Goal: Information Seeking & Learning: Learn about a topic

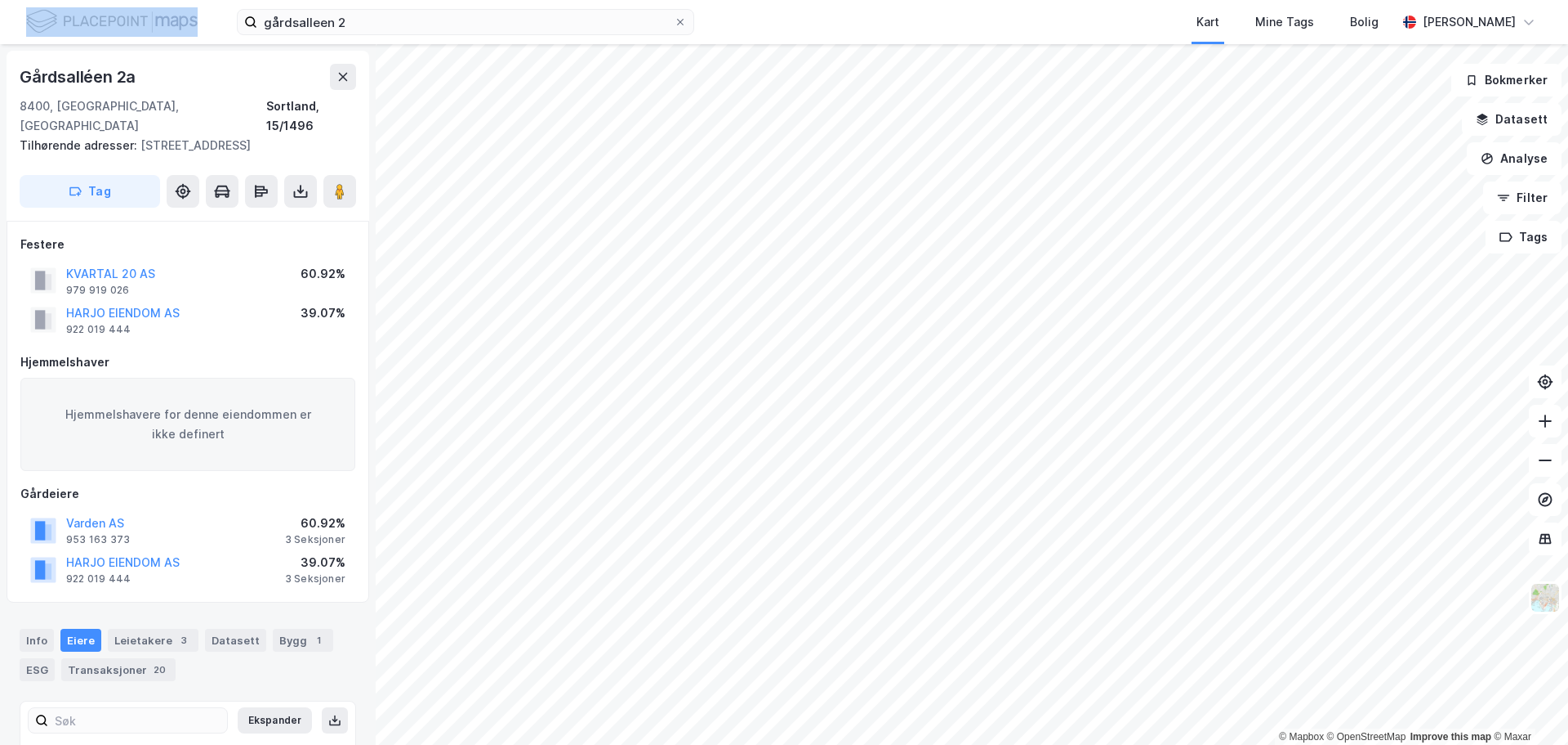
click at [462, 42] on div "gårdsalleen 2 Kart Mine Tags Bolig Amanda Eide" at bounding box center [784, 22] width 1568 height 44
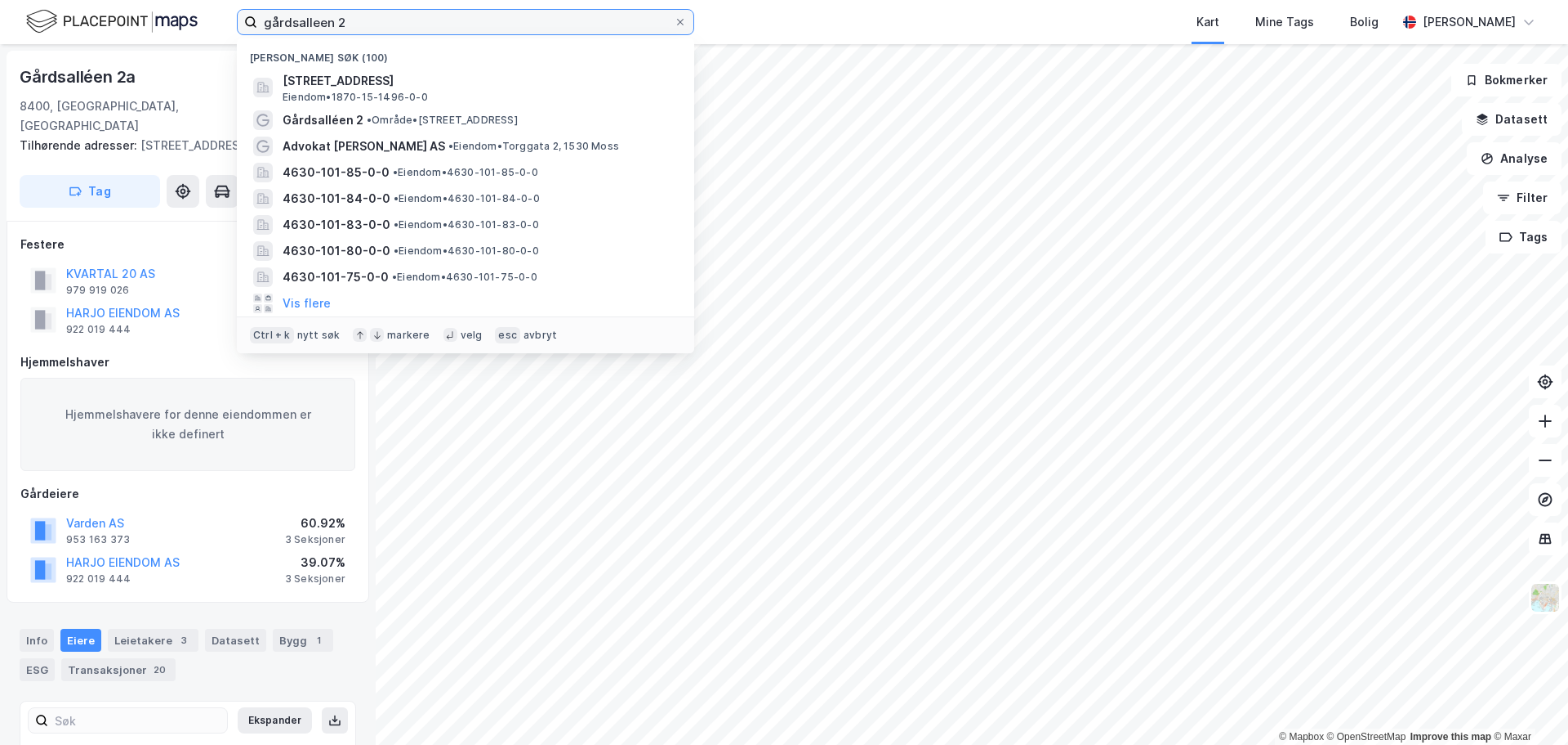
click at [463, 32] on input "gårdsalleen 2" at bounding box center [465, 22] width 417 height 25
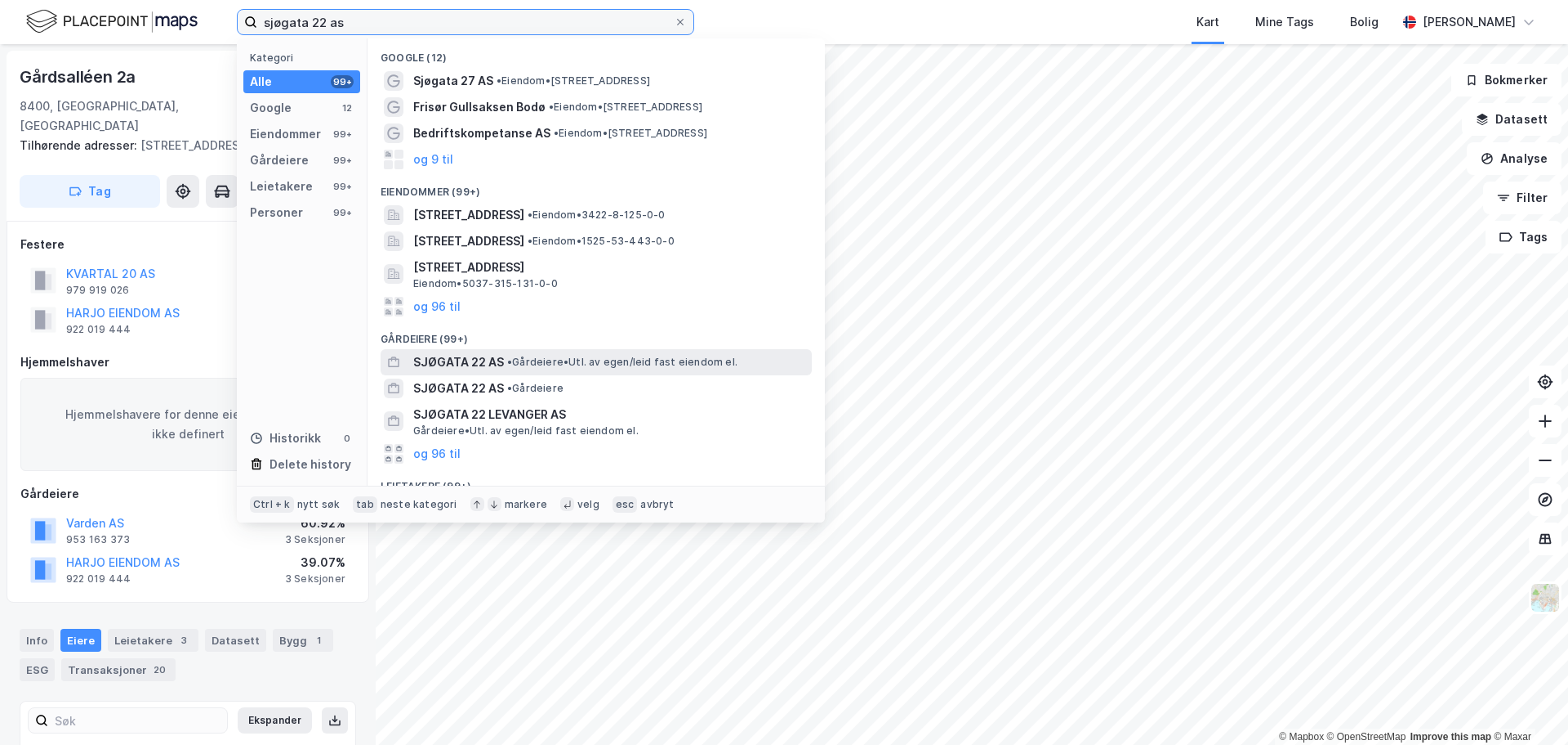
type input "sjøgata 22 as"
click at [603, 362] on span "• Gårdeiere • Utl. av egen/leid fast eiendom el." at bounding box center [622, 362] width 231 height 13
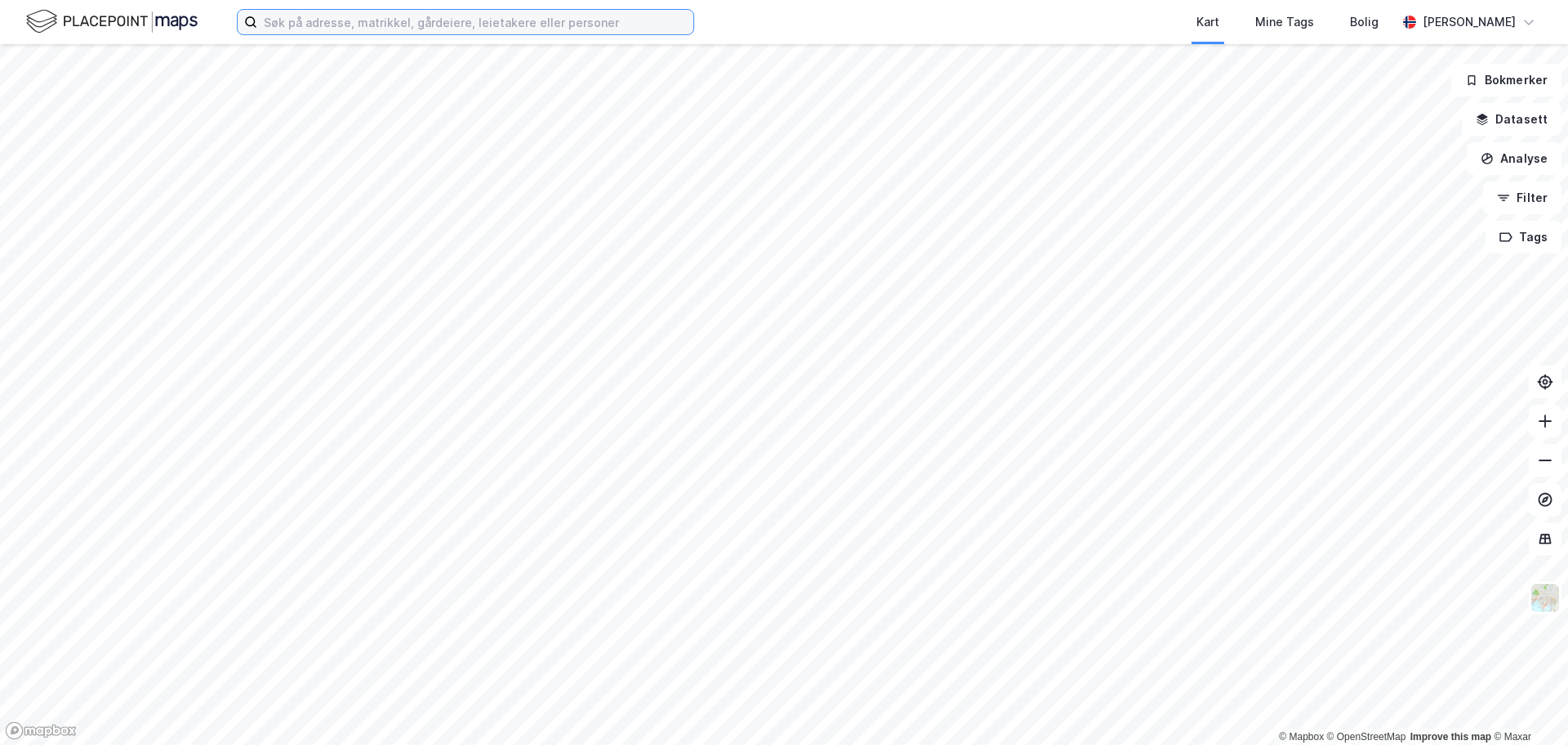
click at [356, 25] on input at bounding box center [474, 22] width 436 height 25
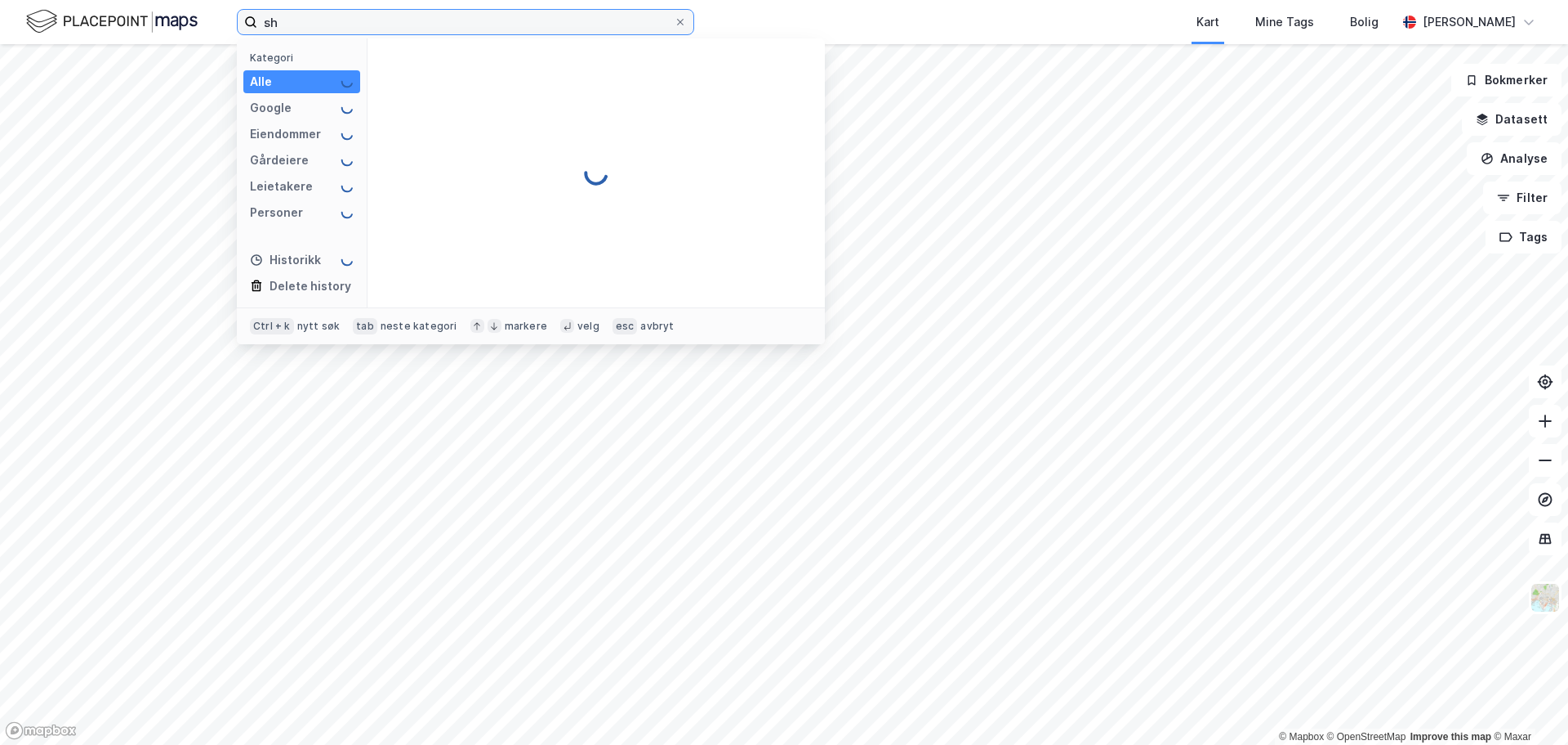
type input "s"
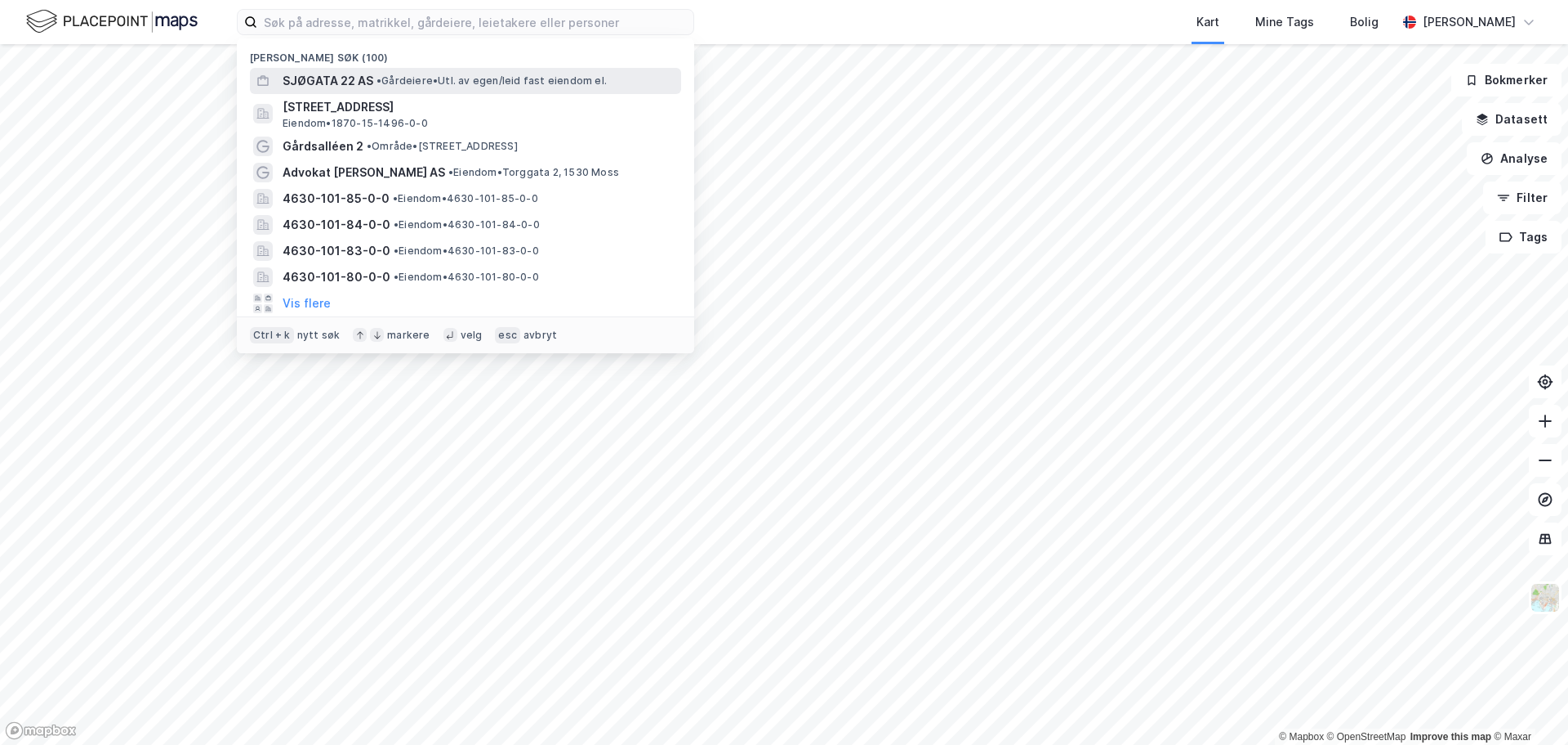
click at [359, 76] on span "SJØGATA 22 AS" at bounding box center [327, 81] width 90 height 19
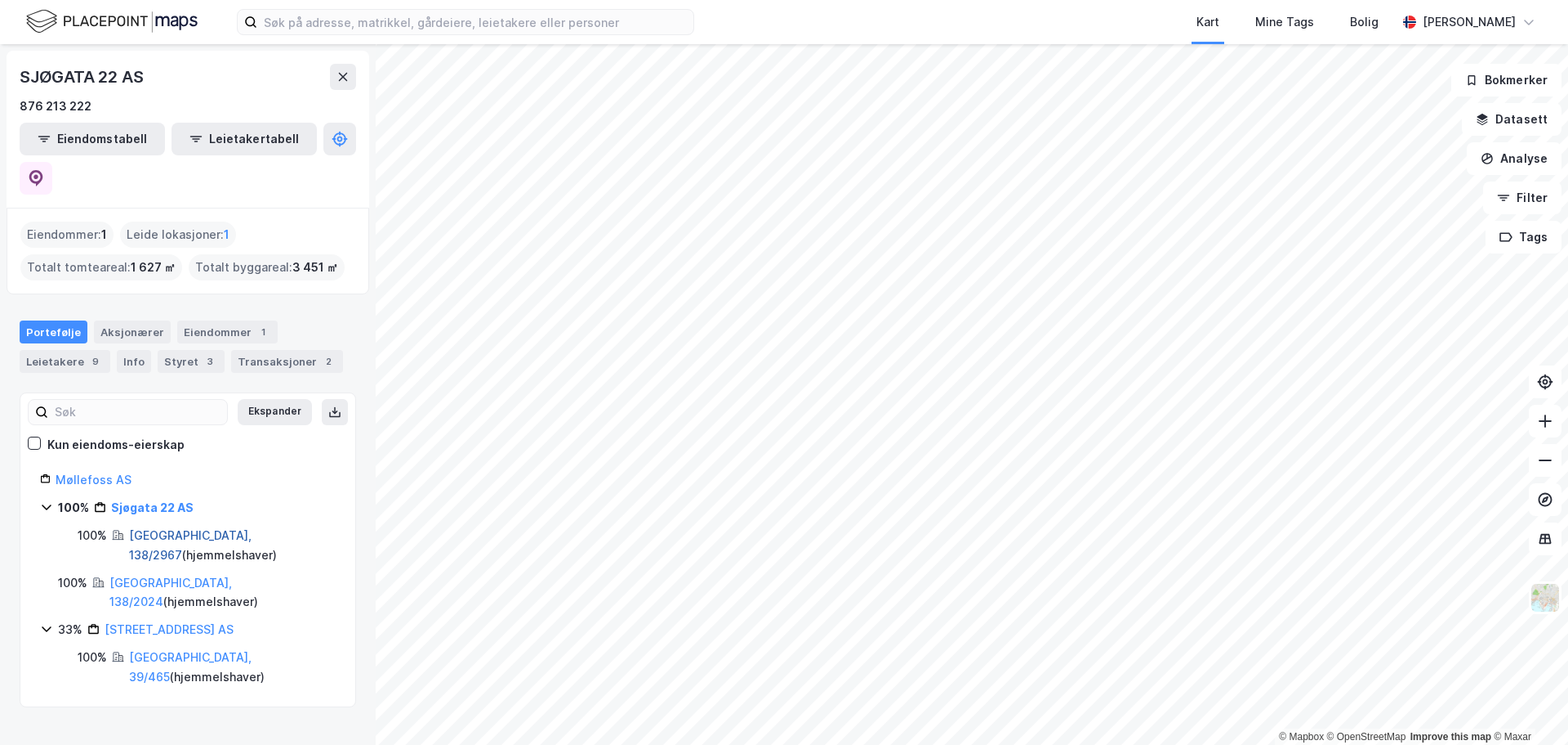
click at [203, 528] on link "[GEOGRAPHIC_DATA], 138/2967" at bounding box center [190, 545] width 123 height 33
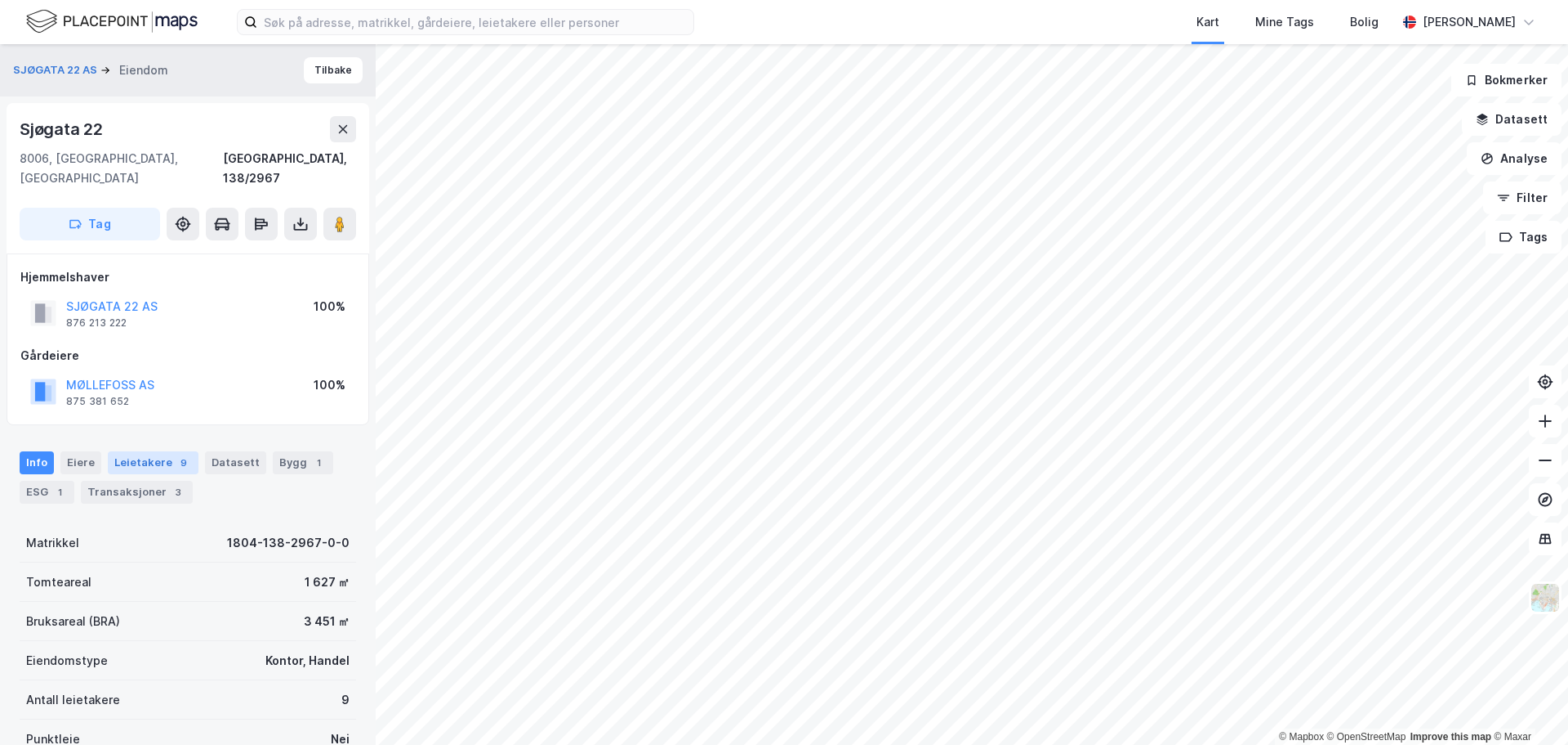
click at [118, 451] on div "Leietakere 9" at bounding box center [153, 462] width 90 height 23
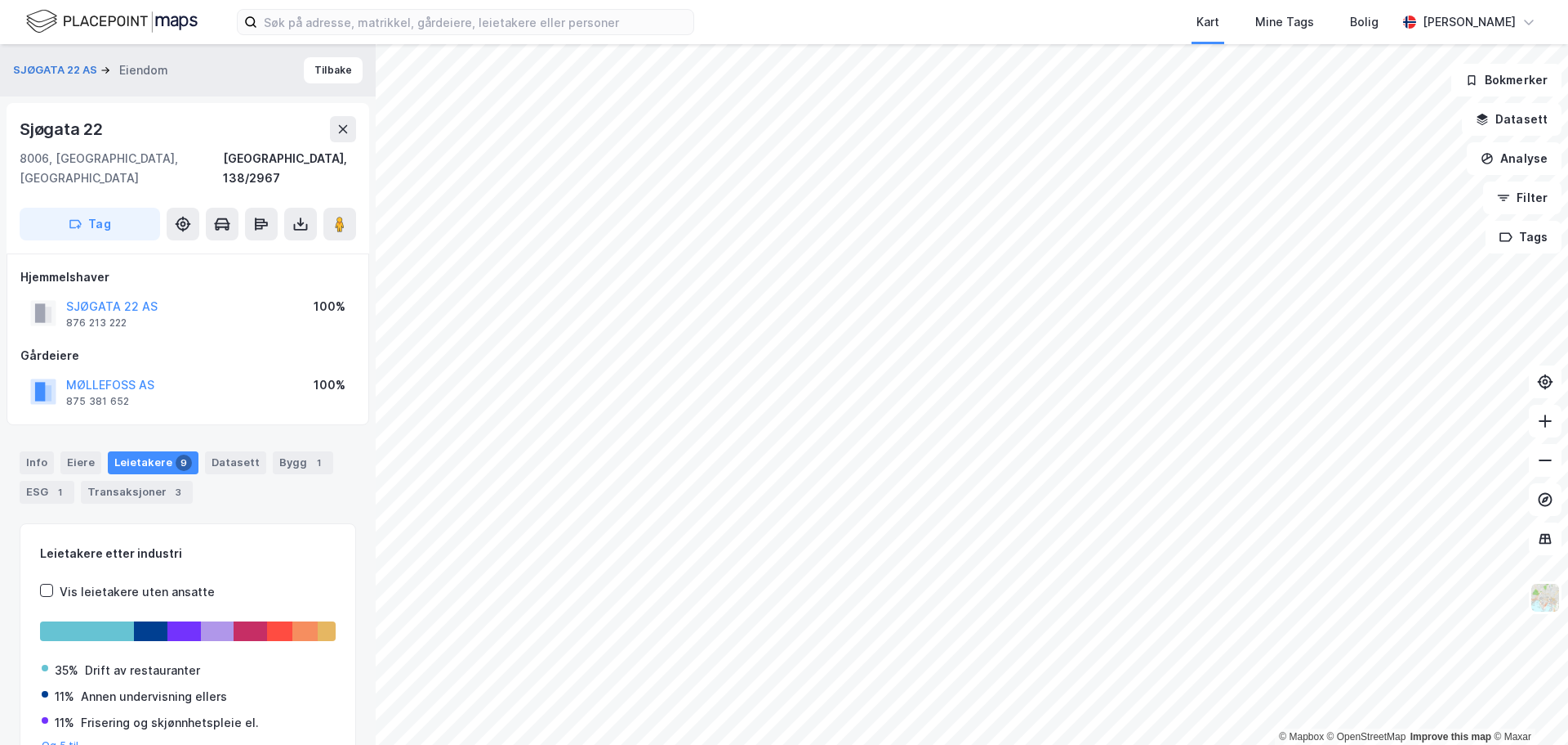
click at [108, 297] on div "SJØGATA 22 AS" at bounding box center [111, 306] width 91 height 19
click at [0, 0] on button "SJØGATA 22 AS" at bounding box center [0, 0] width 0 height 0
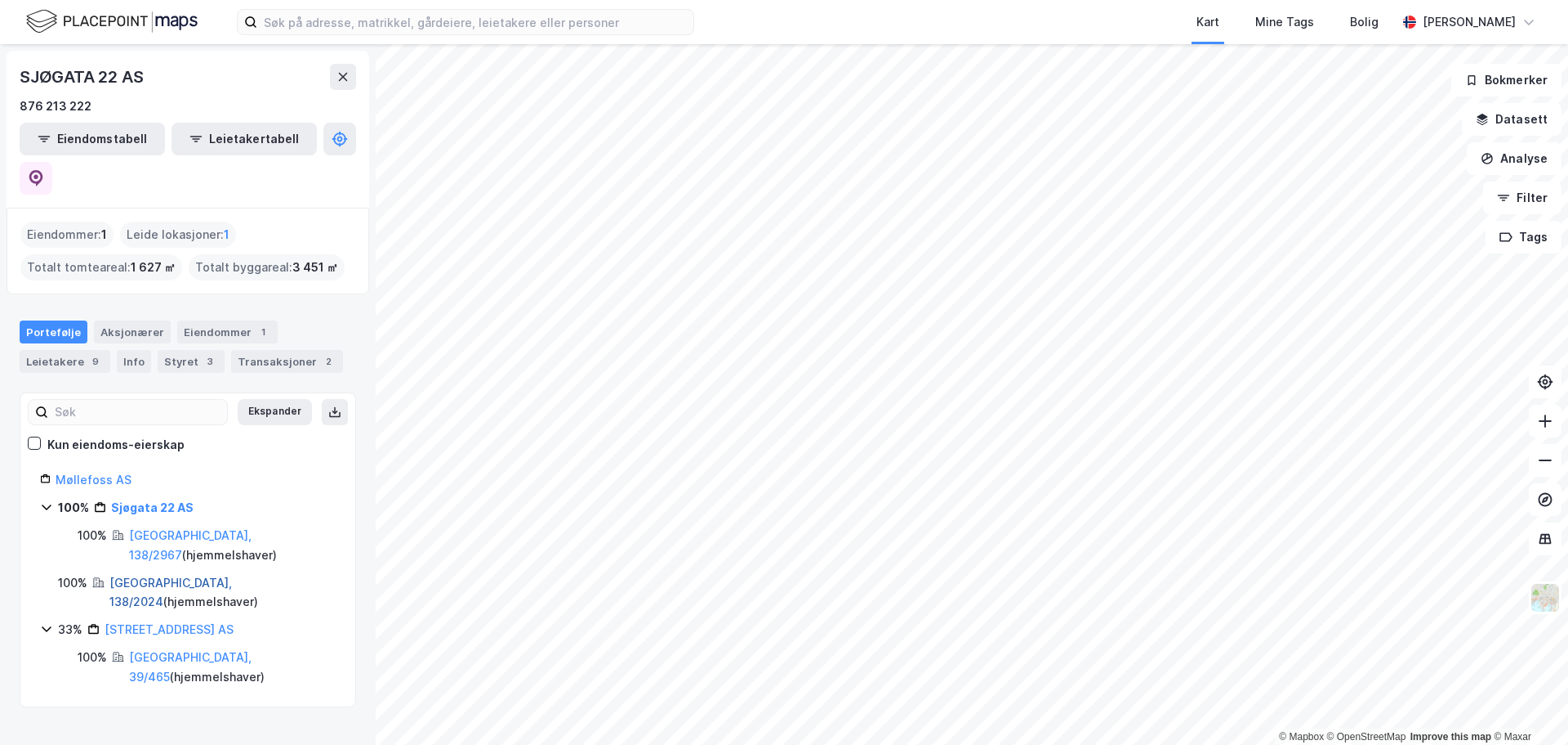
click at [161, 576] on link "[GEOGRAPHIC_DATA], 138/2024" at bounding box center [171, 592] width 123 height 33
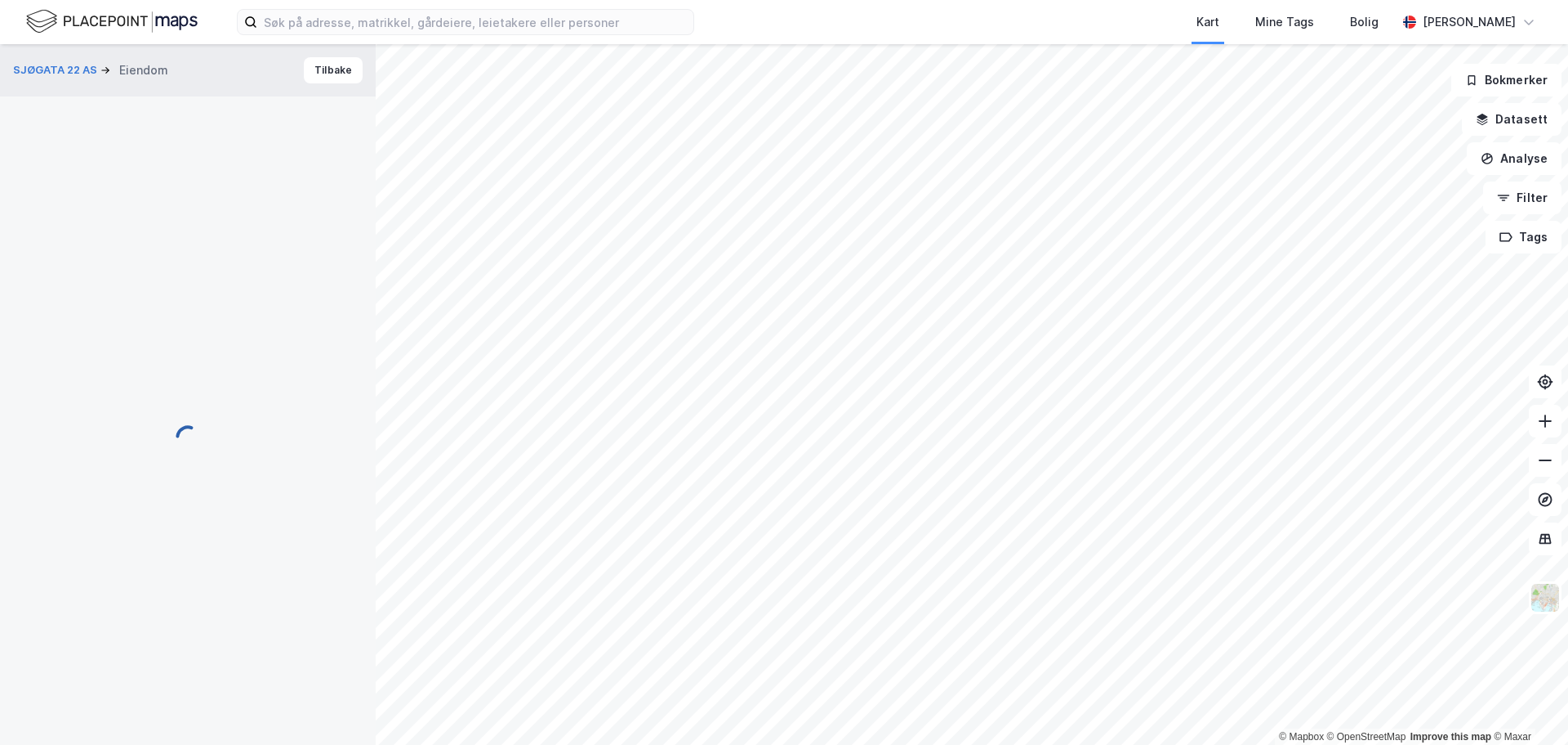
scroll to position [2, 0]
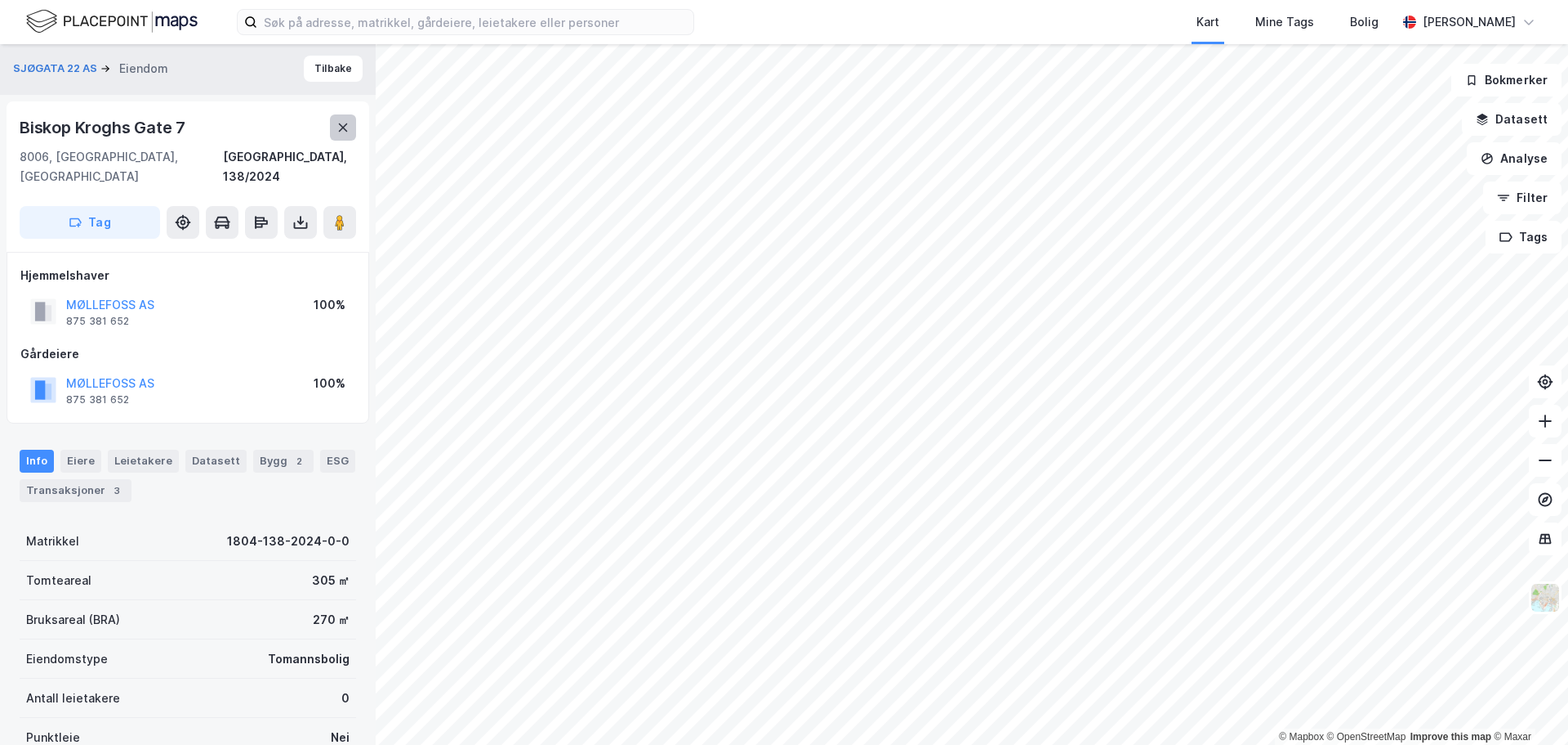
click at [348, 134] on button at bounding box center [343, 127] width 26 height 26
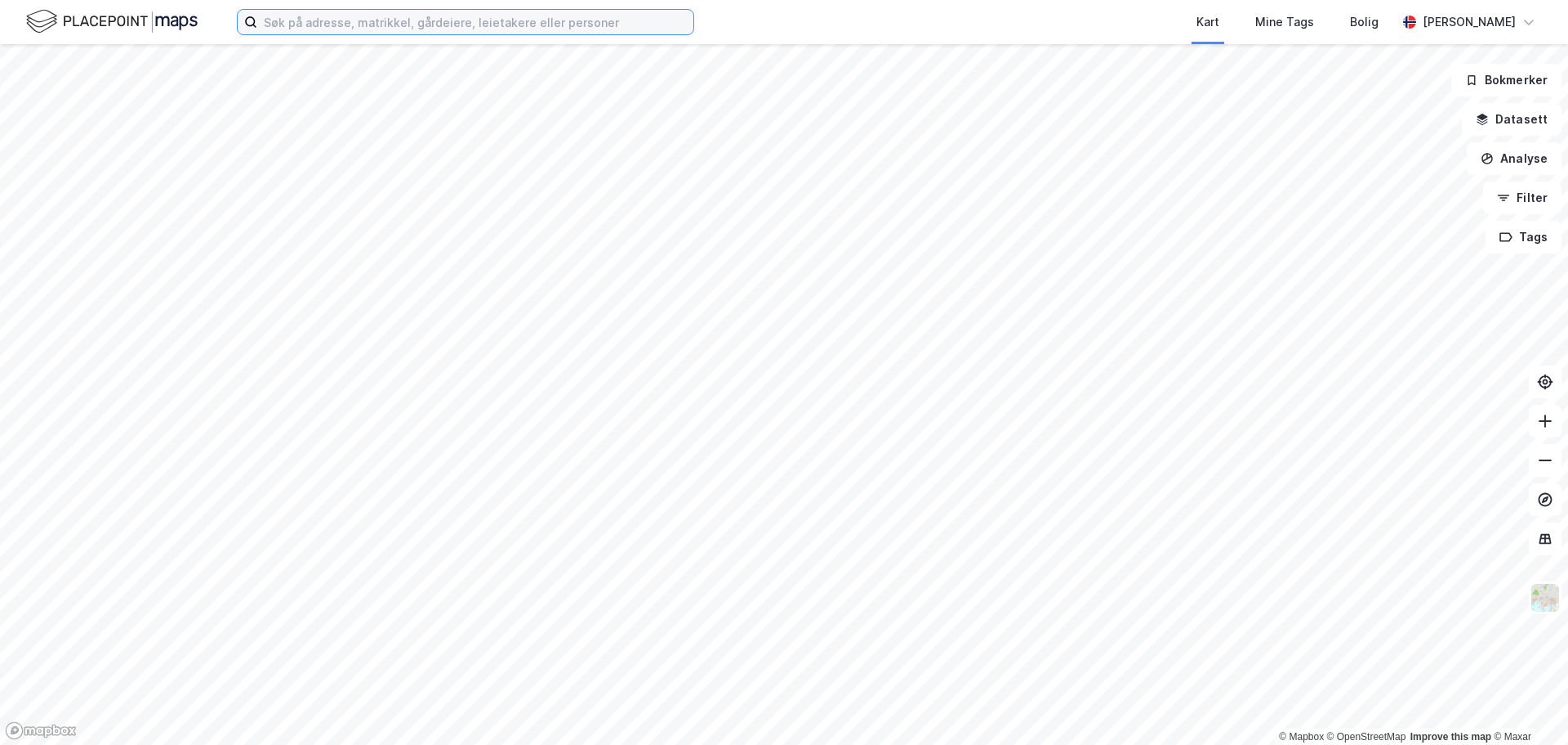
click at [375, 26] on input at bounding box center [474, 22] width 436 height 25
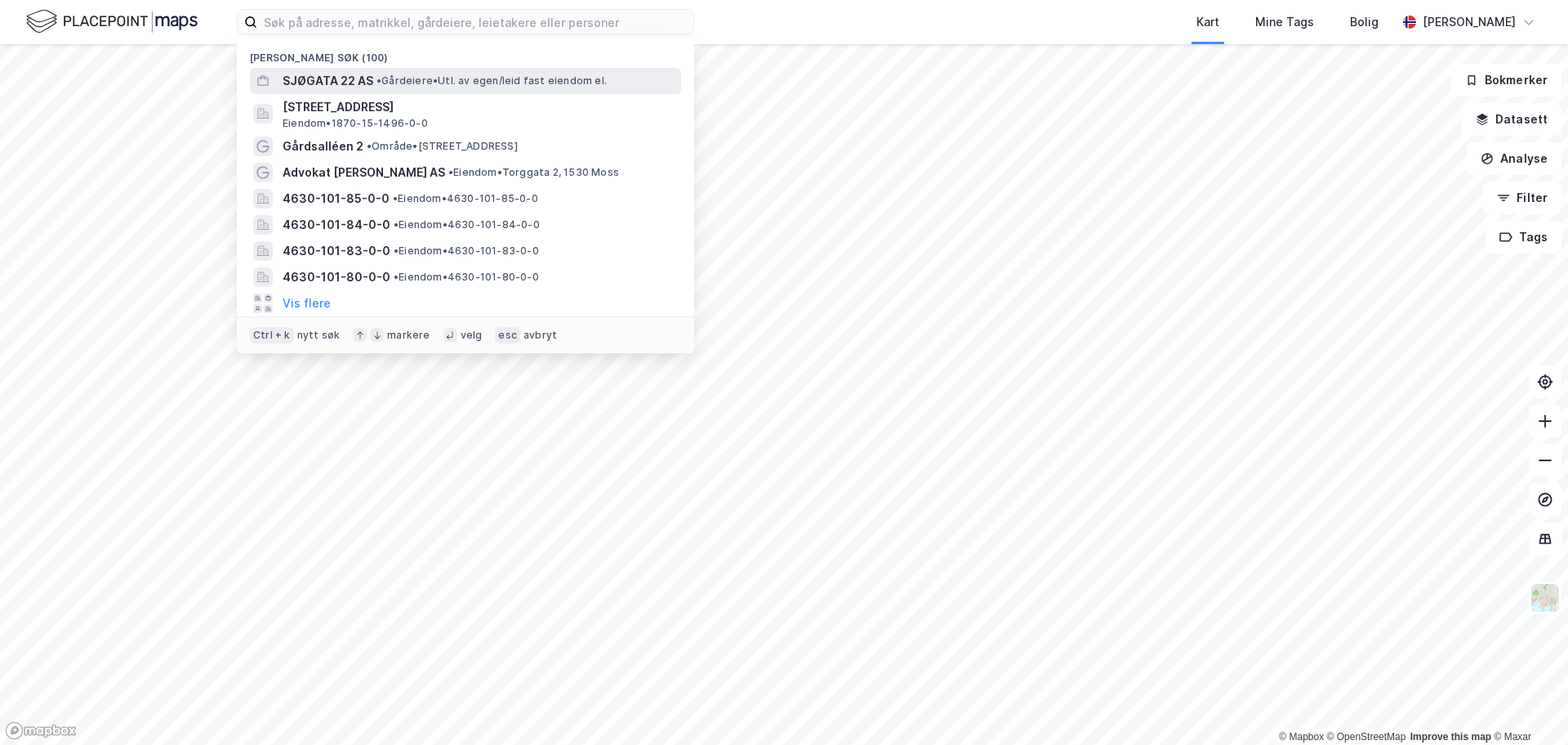
click at [323, 81] on span "SJØGATA 22 AS" at bounding box center [327, 81] width 90 height 19
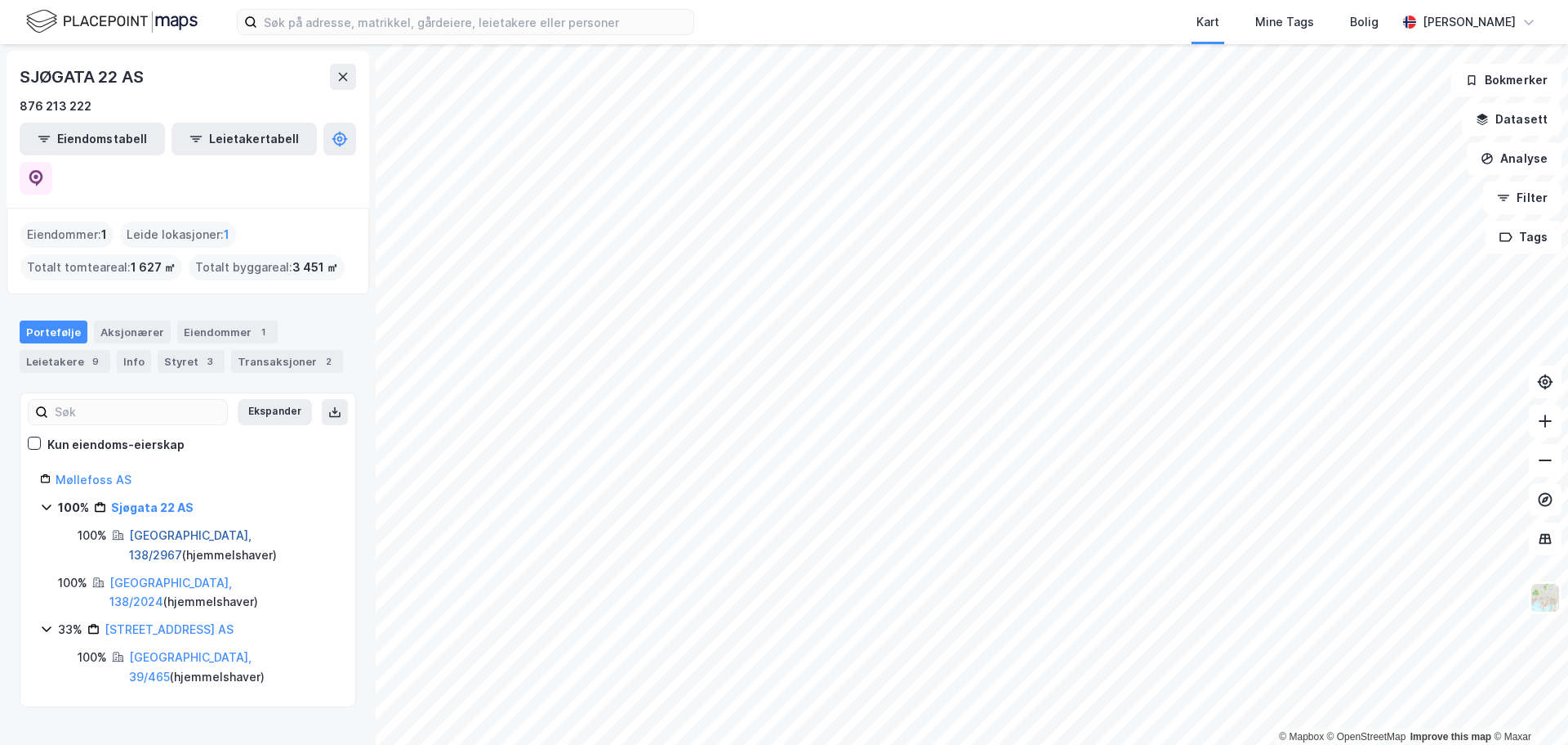
click at [173, 528] on link "[GEOGRAPHIC_DATA], 138/2967" at bounding box center [190, 545] width 123 height 33
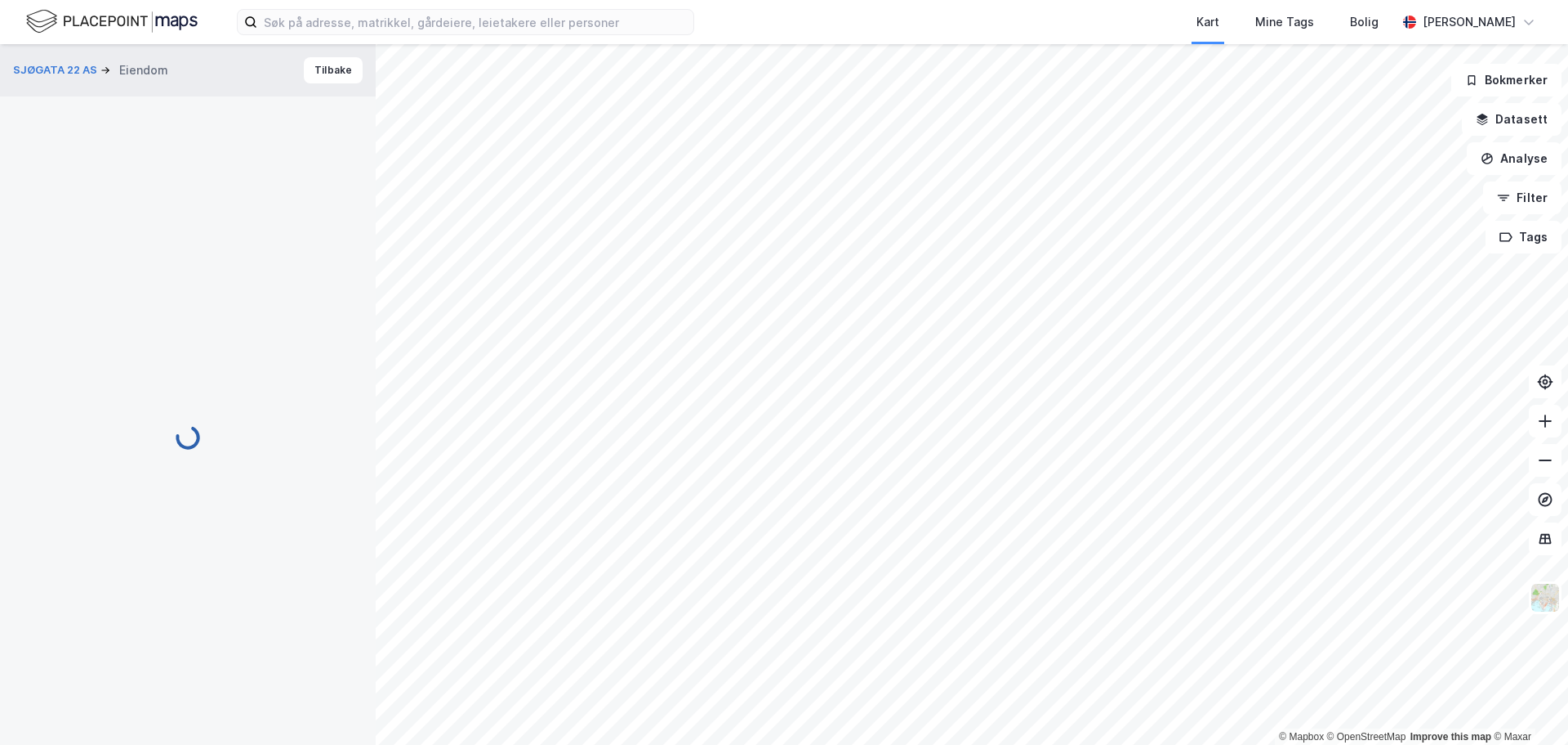
scroll to position [2, 0]
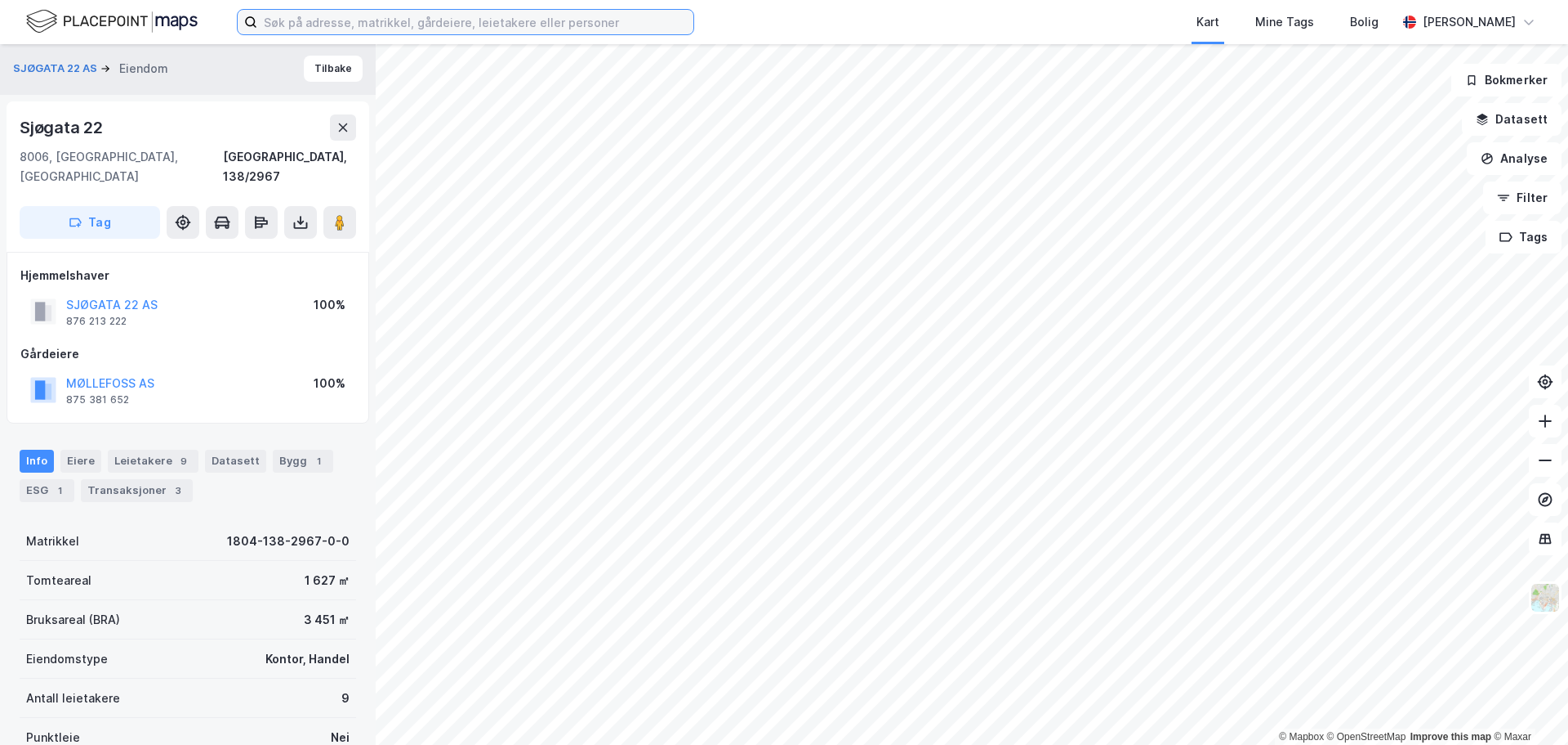
click at [317, 28] on input at bounding box center [474, 22] width 436 height 25
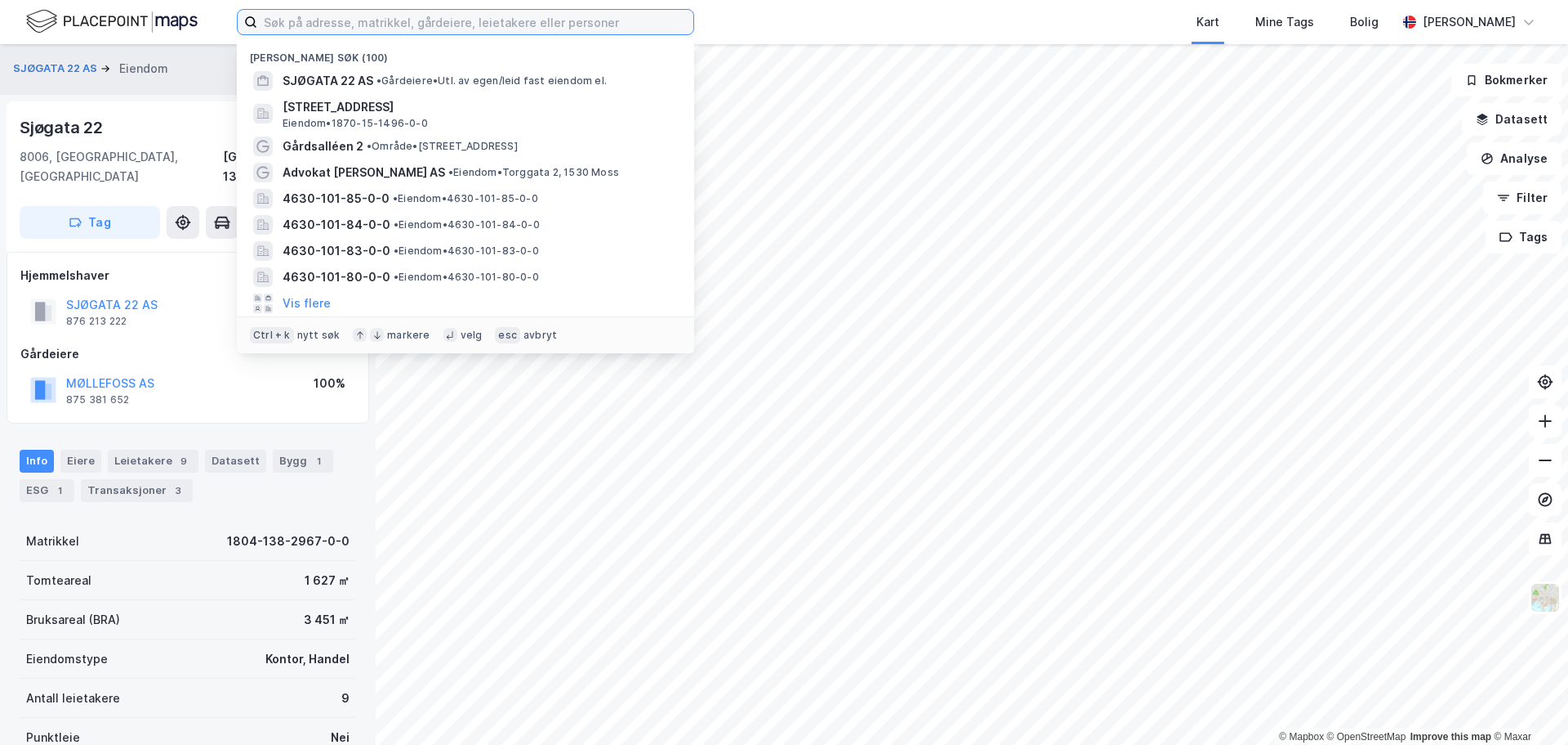
type input "o"
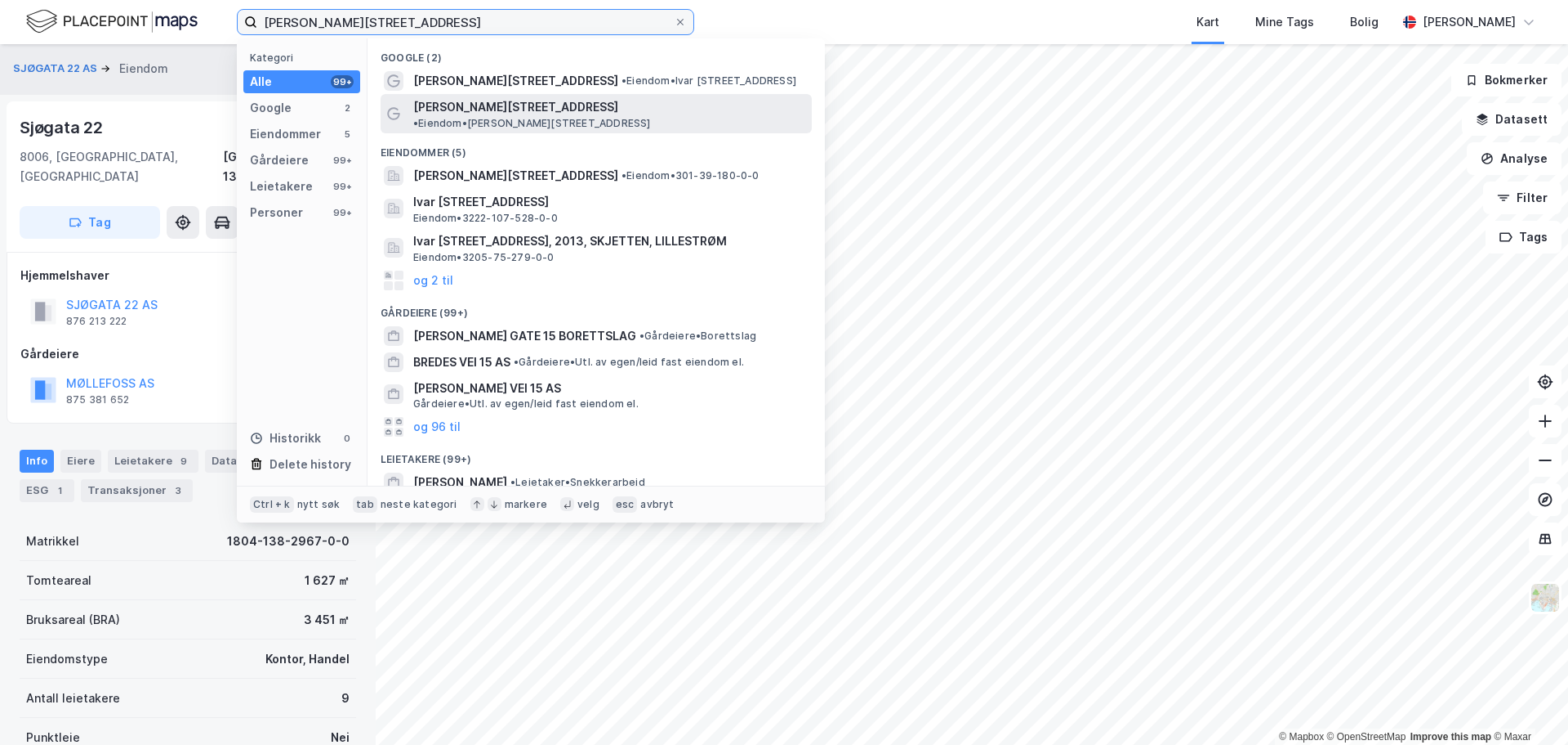
type input "[PERSON_NAME][STREET_ADDRESS]"
click at [494, 102] on span "[PERSON_NAME][STREET_ADDRESS]" at bounding box center [516, 107] width 205 height 19
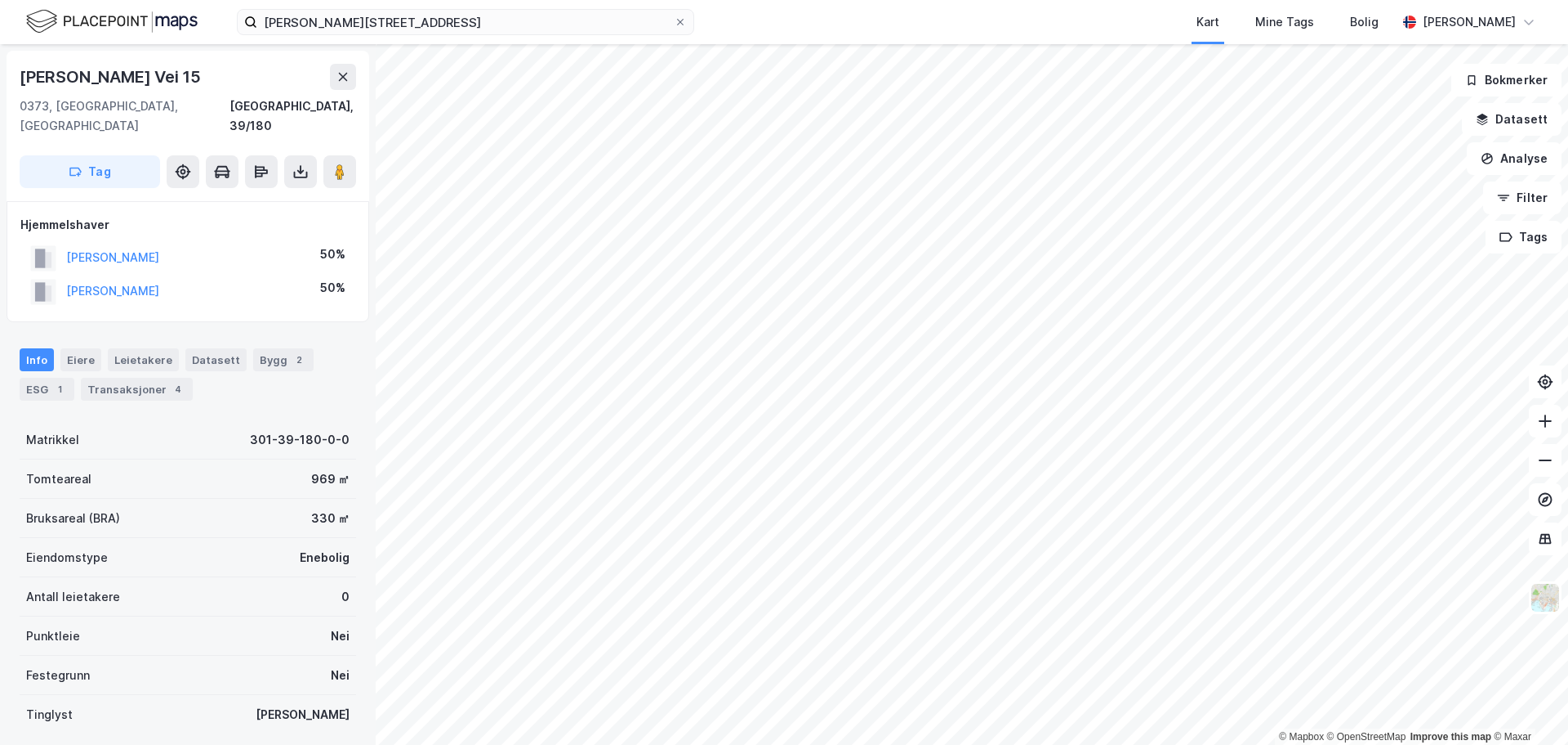
scroll to position [2, 0]
click at [105, 376] on div "Transaksjoner 4" at bounding box center [137, 387] width 112 height 23
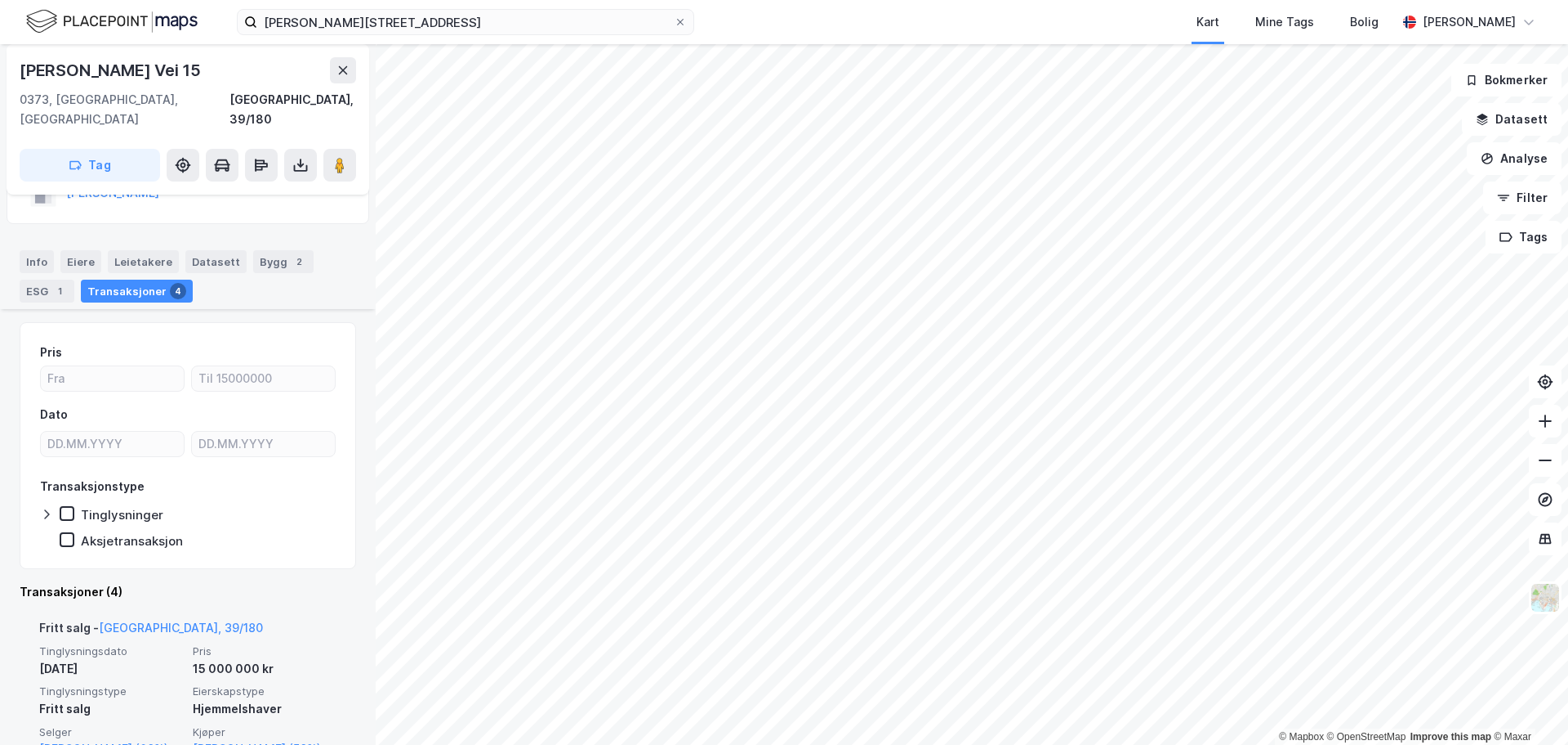
scroll to position [82, 0]
